Goal: Task Accomplishment & Management: Complete application form

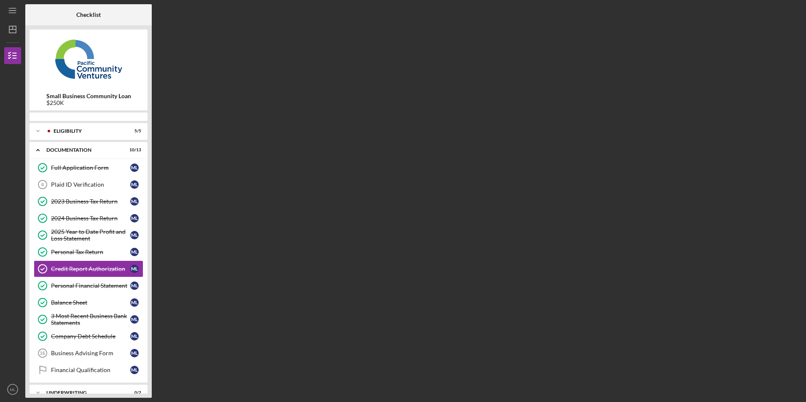
scroll to position [11, 0]
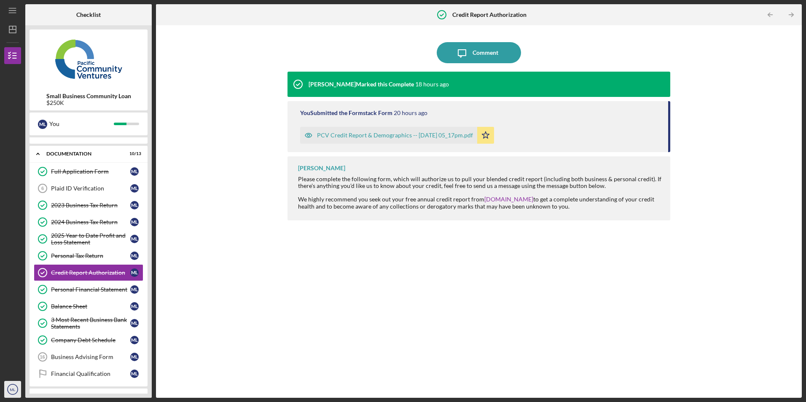
click at [12, 386] on icon "ML" at bounding box center [12, 389] width 17 height 21
click at [14, 303] on div at bounding box center [12, 302] width 17 height 159
click at [64, 358] on div "Business Advising Form" at bounding box center [90, 357] width 79 height 7
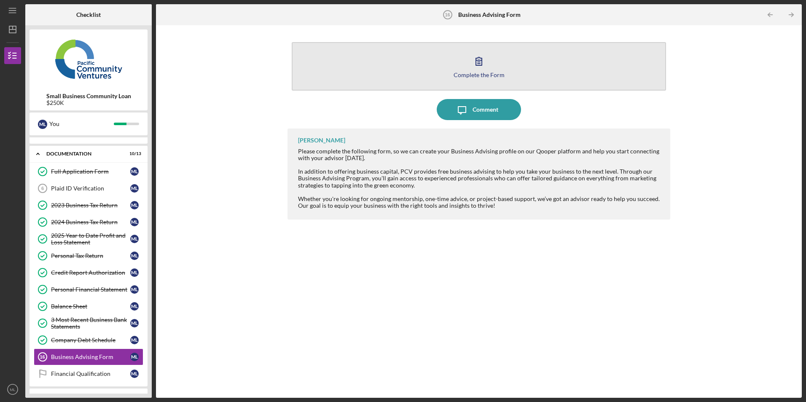
click at [403, 67] on button "Complete the Form Form" at bounding box center [479, 66] width 374 height 48
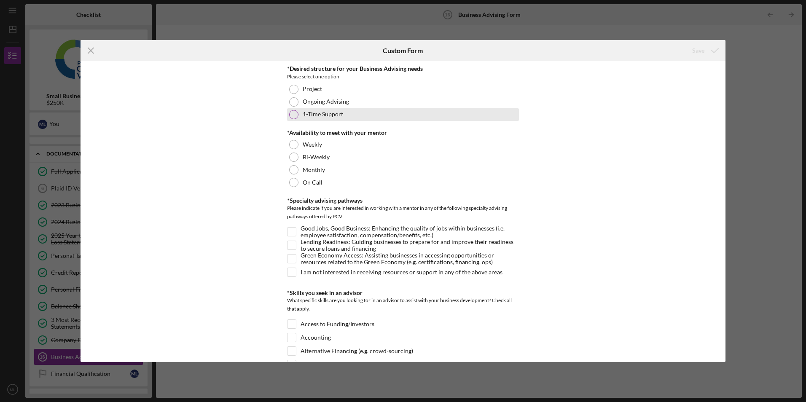
click at [293, 116] on div at bounding box center [293, 114] width 9 height 9
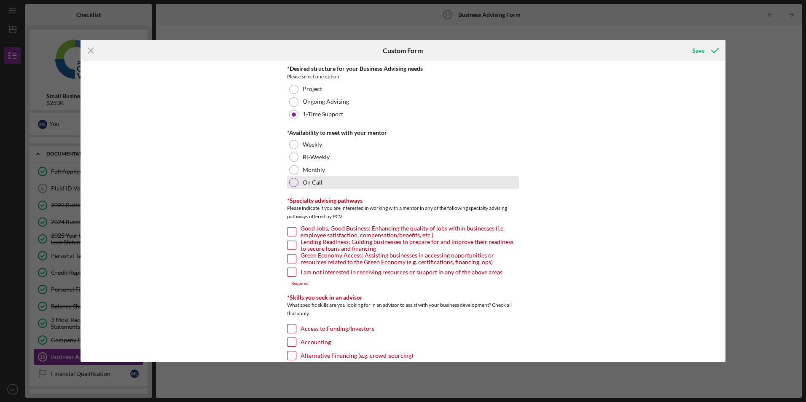
click at [293, 182] on div at bounding box center [293, 182] width 9 height 9
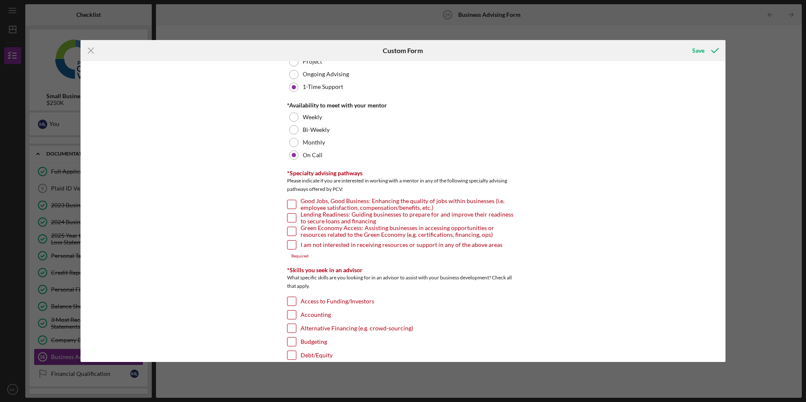
scroll to position [42, 0]
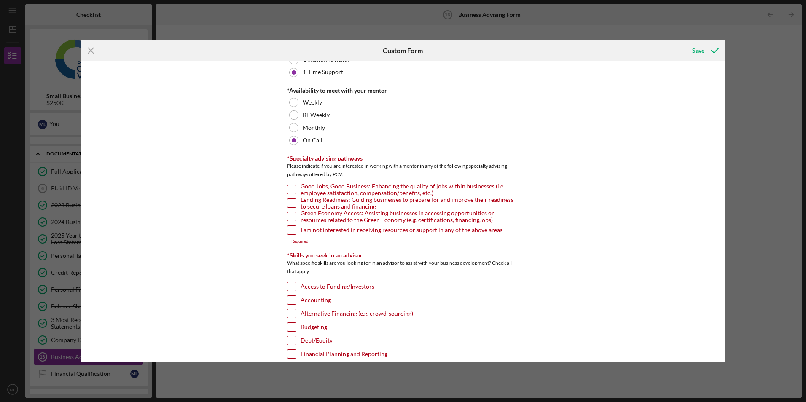
click at [288, 188] on input "Good Jobs, Good Business: Enhancing the quality of jobs within businesses (i.e.…" at bounding box center [292, 190] width 8 height 8
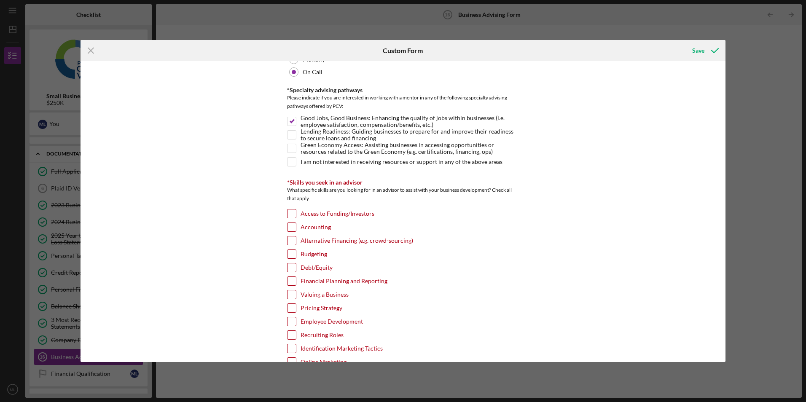
scroll to position [126, 0]
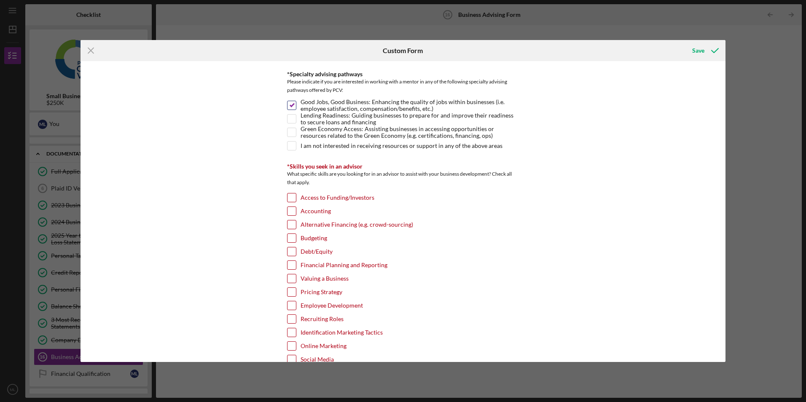
click at [291, 104] on input "Good Jobs, Good Business: Enhancing the quality of jobs within businesses (i.e.…" at bounding box center [292, 105] width 8 height 8
checkbox input "false"
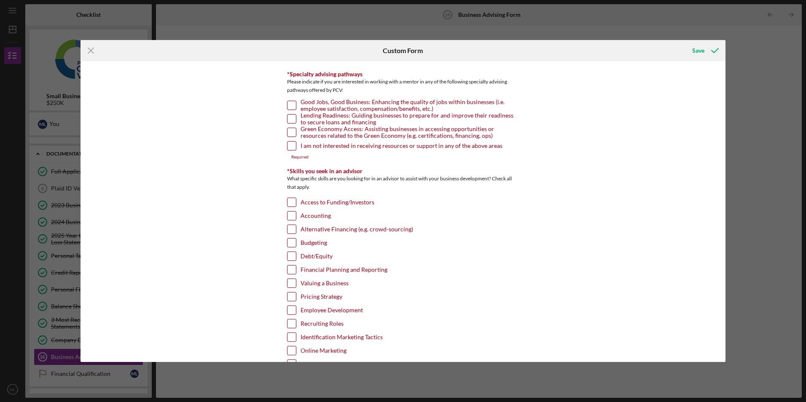
click at [289, 145] on input "I am not interested in receiving resources or support in any of the above areas" at bounding box center [292, 146] width 8 height 8
checkbox input "true"
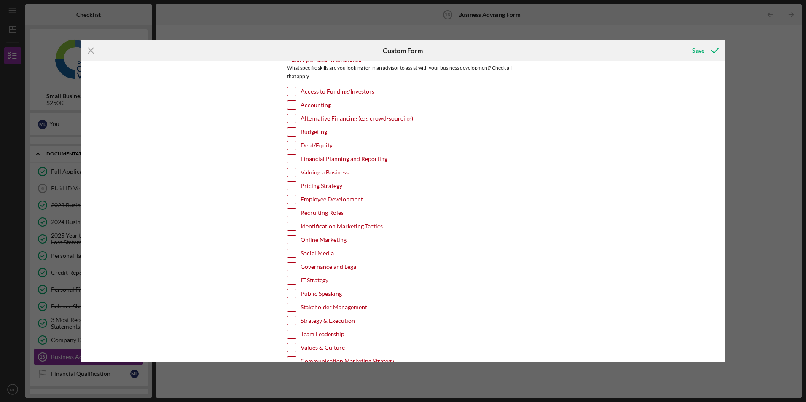
scroll to position [253, 0]
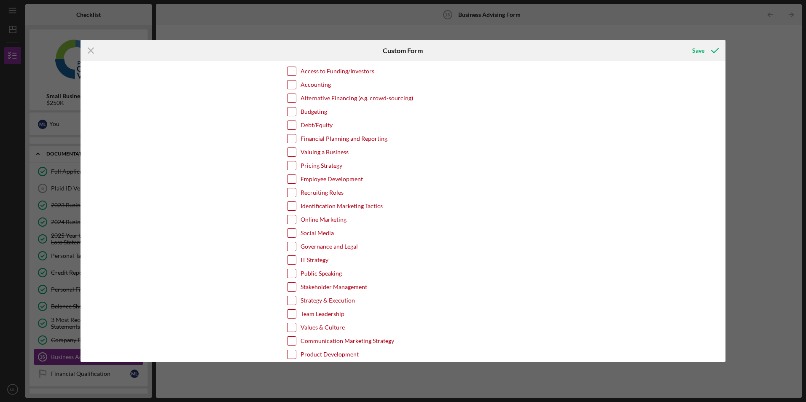
click at [293, 221] on input "Online Marketing" at bounding box center [292, 219] width 8 height 8
checkbox input "true"
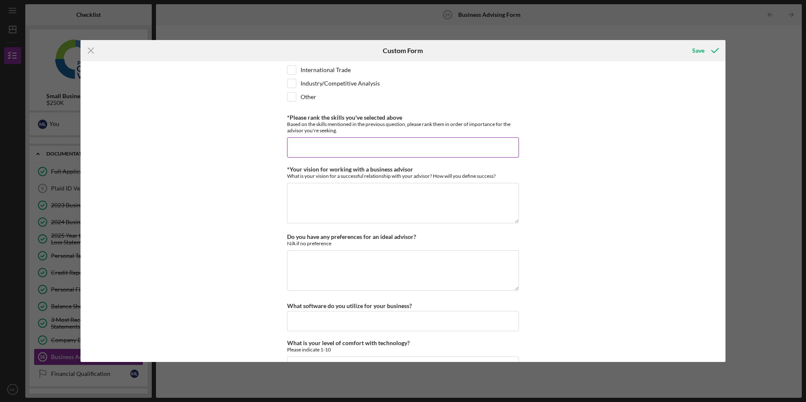
scroll to position [658, 0]
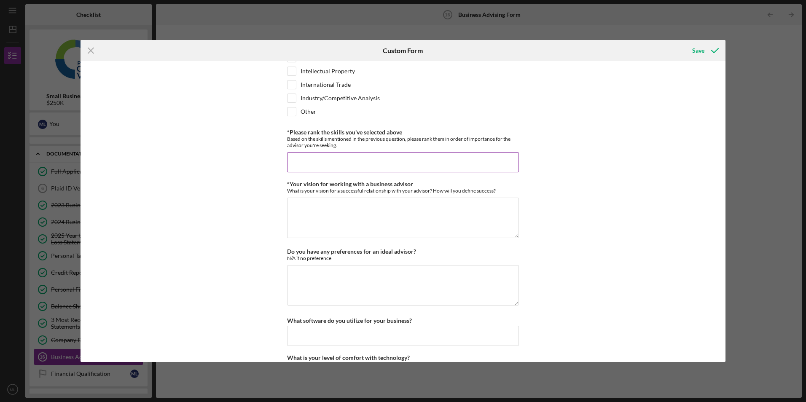
click at [377, 164] on input "*Please rank the skills you've selected above" at bounding box center [403, 162] width 232 height 20
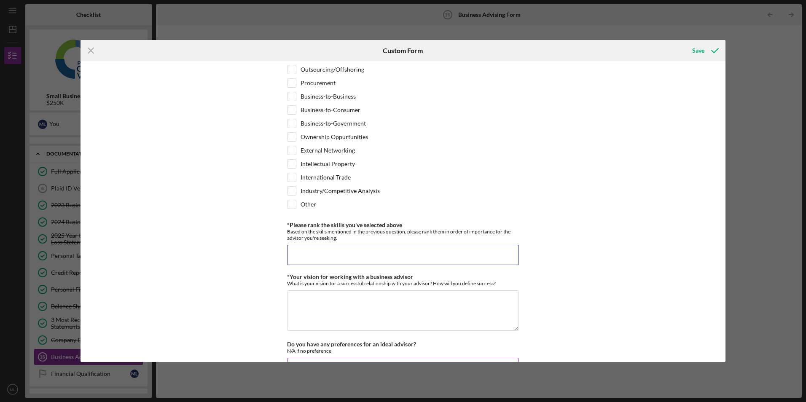
scroll to position [700, 0]
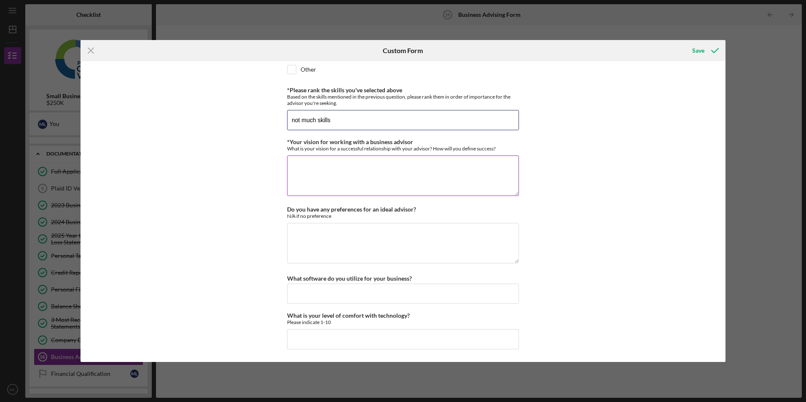
type input "not much skills"
type textarea "b"
type textarea "r"
type textarea "[PERSON_NAME] about online marketing"
type textarea "n/a"
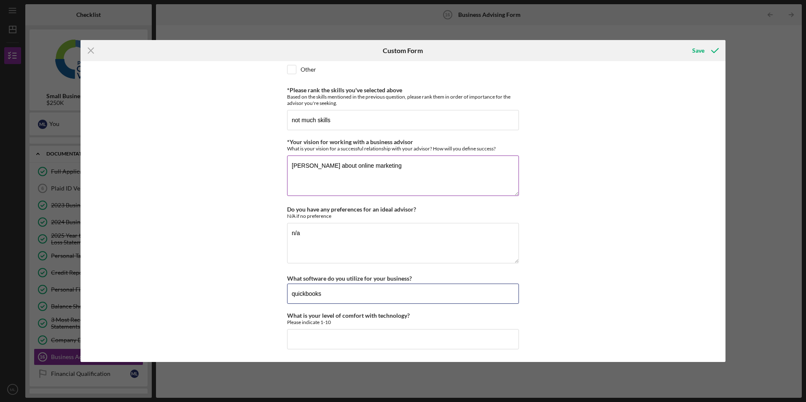
type input "quickbooks"
type input "4"
click at [697, 50] on div "Save" at bounding box center [698, 50] width 12 height 17
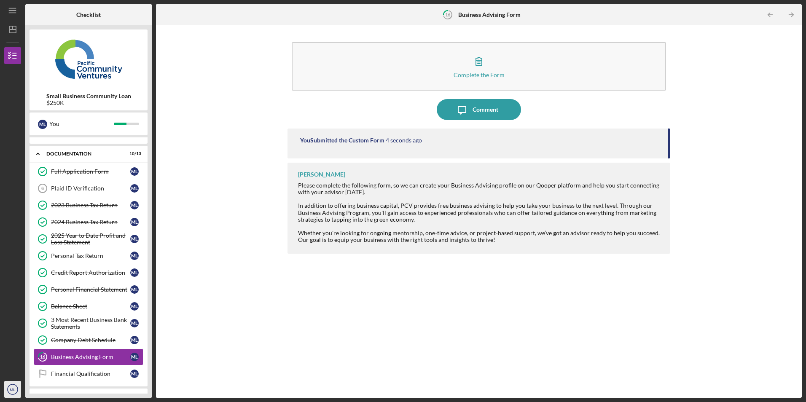
click at [10, 389] on text "ML" at bounding box center [13, 389] width 6 height 5
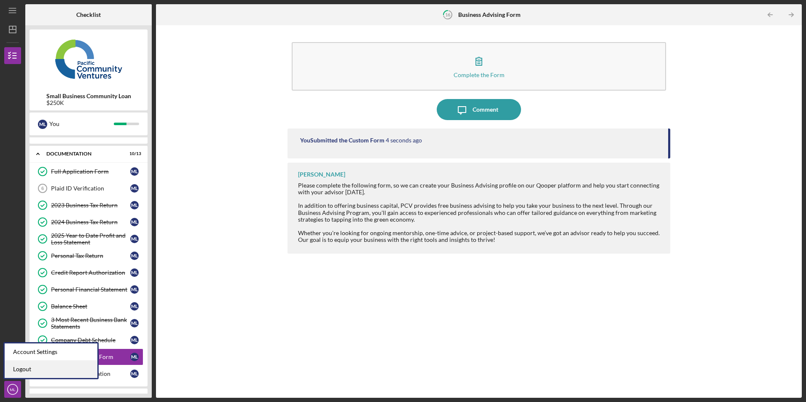
click at [13, 374] on link "Logout" at bounding box center [51, 369] width 93 height 17
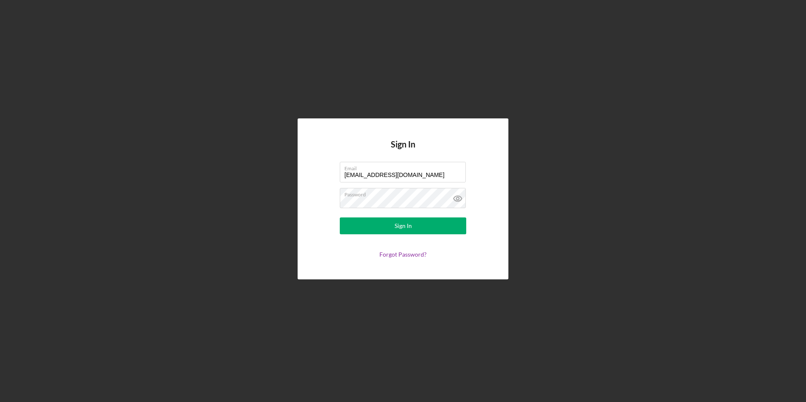
drag, startPoint x: 412, startPoint y: 176, endPoint x: 290, endPoint y: 175, distance: 121.4
click at [290, 175] on div "Sign In Email [EMAIL_ADDRESS][DOMAIN_NAME] Password Sign In Forgot Password?" at bounding box center [403, 199] width 798 height 398
type input "[EMAIL_ADDRESS][DOMAIN_NAME]"
click at [360, 229] on button "Sign In" at bounding box center [403, 226] width 126 height 17
